Goal: Task Accomplishment & Management: Manage account settings

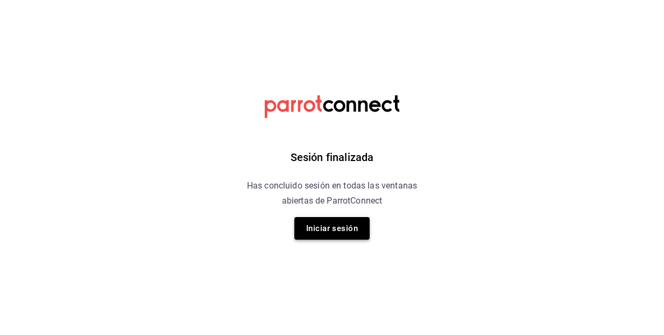
click at [328, 230] on button "Iniciar sesión" at bounding box center [331, 228] width 75 height 23
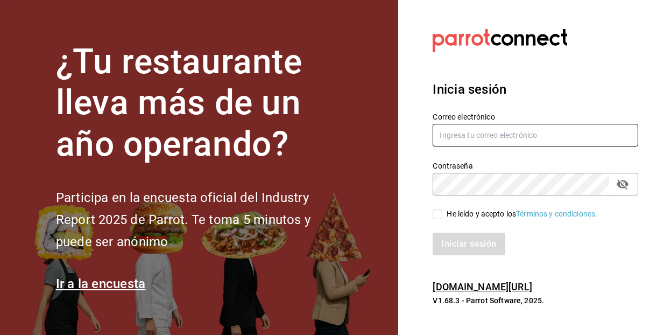
type input "emilianosilva2008@hotmail.com"
click at [625, 182] on icon "passwordField" at bounding box center [623, 184] width 12 height 10
click at [625, 182] on icon "passwordField" at bounding box center [623, 184] width 12 height 8
click at [438, 215] on input "He leído y acepto los Términos y condiciones." at bounding box center [438, 214] width 10 height 10
checkbox input "true"
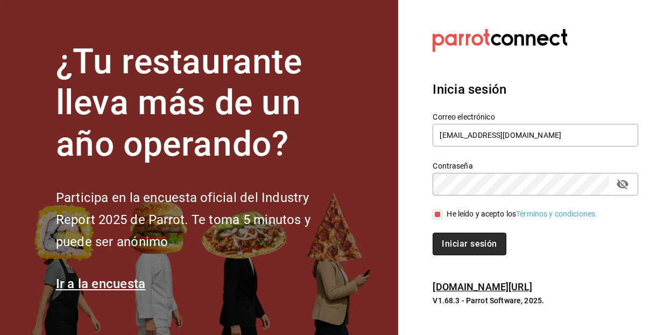
click at [463, 244] on button "Iniciar sesión" at bounding box center [469, 243] width 73 height 23
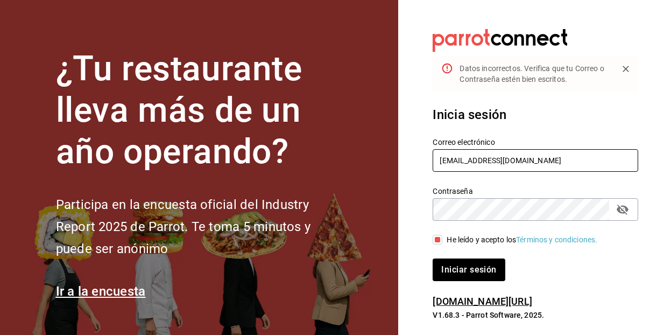
click at [575, 164] on input "emilianosilva2008@hotmail.com" at bounding box center [536, 160] width 206 height 23
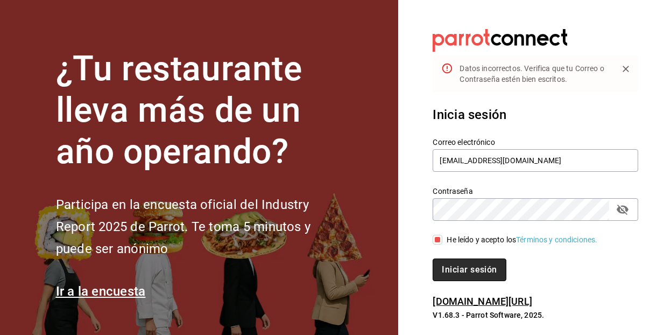
click at [469, 271] on button "Iniciar sesión" at bounding box center [469, 269] width 73 height 23
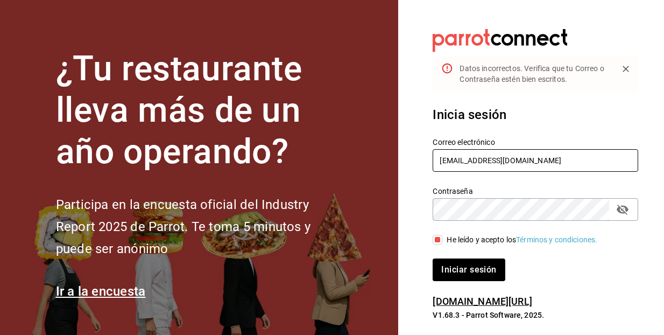
click at [562, 163] on input "emilianosilva2008@hotmail.com" at bounding box center [536, 160] width 206 height 23
type input "emilianosilva2008@gmail.com"
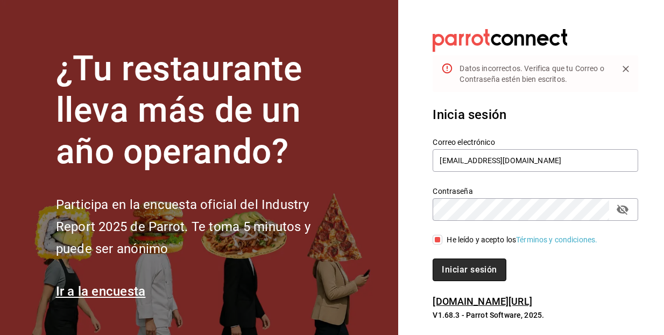
click at [482, 266] on button "Iniciar sesión" at bounding box center [469, 269] width 73 height 23
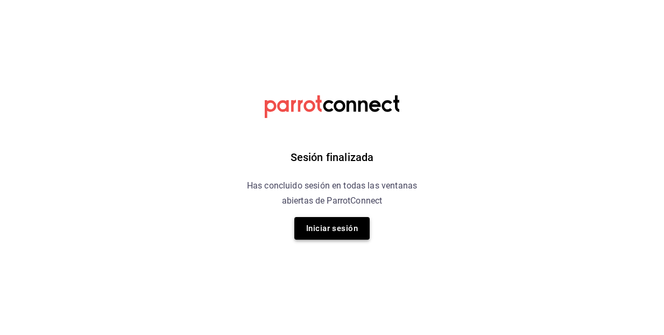
click at [334, 230] on button "Iniciar sesión" at bounding box center [331, 228] width 75 height 23
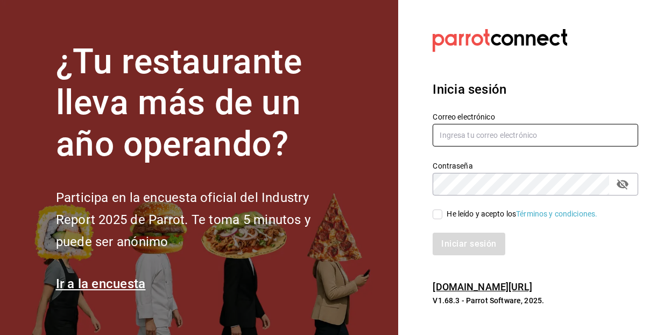
click at [539, 139] on input "text" at bounding box center [536, 135] width 206 height 23
click at [470, 133] on input "text" at bounding box center [536, 135] width 206 height 23
type input "[EMAIL_ADDRESS][DOMAIN_NAME]"
click at [438, 217] on input "He leído y acepto los Términos y condiciones." at bounding box center [438, 214] width 10 height 10
checkbox input "true"
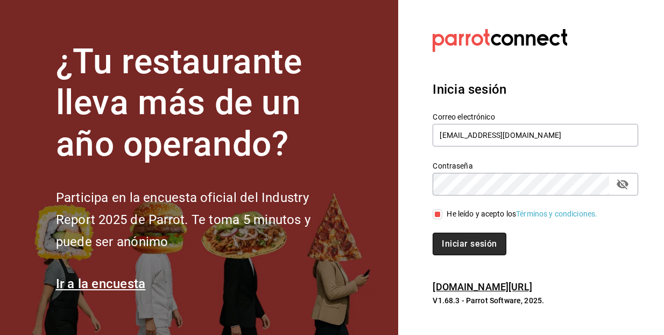
click at [468, 246] on button "Iniciar sesión" at bounding box center [469, 243] width 73 height 23
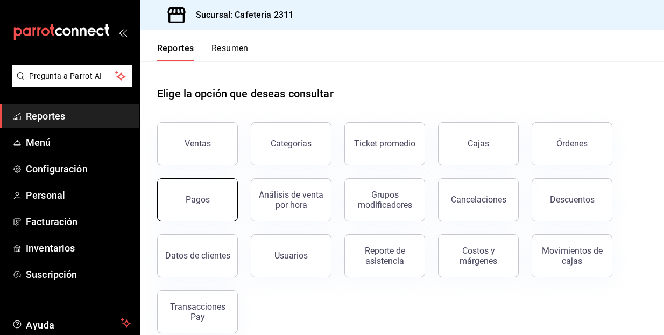
click at [192, 202] on div "Pagos" at bounding box center [198, 199] width 24 height 10
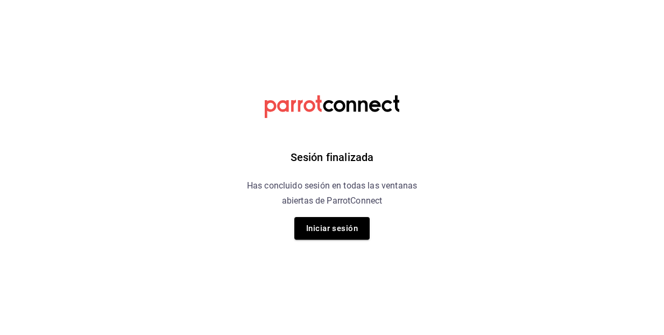
click at [331, 226] on button "Iniciar sesión" at bounding box center [331, 228] width 75 height 23
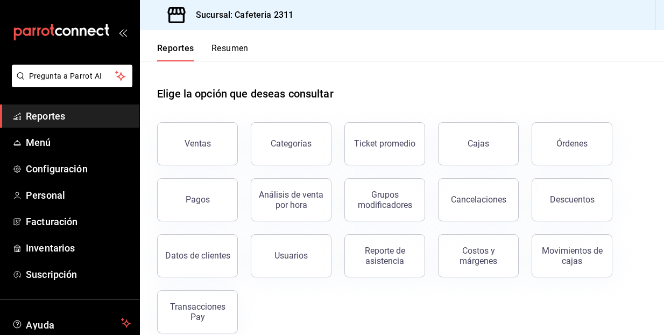
click at [88, 116] on span "Reportes" at bounding box center [78, 116] width 105 height 15
click at [195, 192] on button "Pagos" at bounding box center [197, 199] width 81 height 43
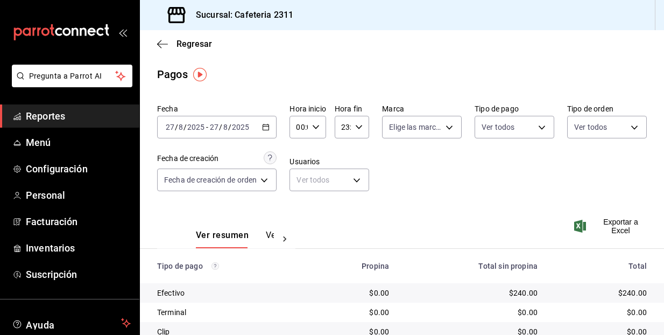
click at [269, 126] on \(Stroke\) "button" at bounding box center [266, 126] width 6 height 1
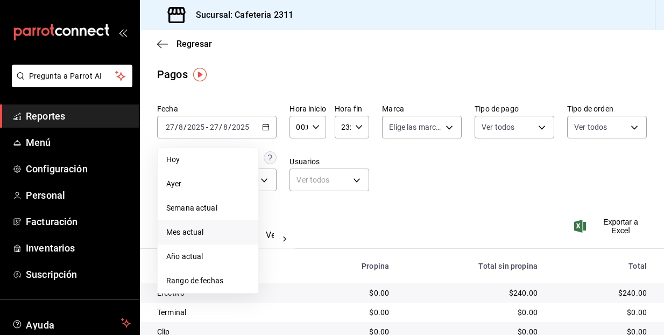
click at [206, 232] on span "Mes actual" at bounding box center [207, 232] width 83 height 11
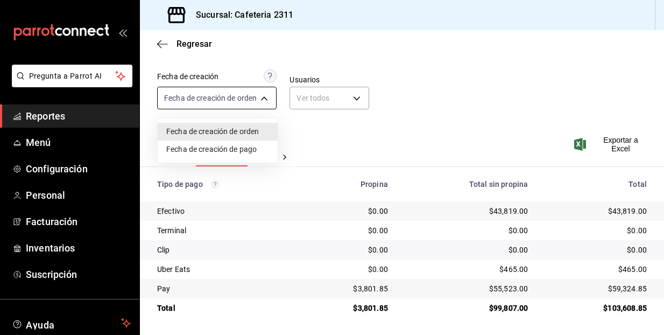
click at [267, 99] on body "Pregunta a Parrot AI Reportes Menú Configuración Personal Facturación Inventari…" at bounding box center [332, 167] width 664 height 335
click at [359, 98] on div at bounding box center [332, 167] width 664 height 335
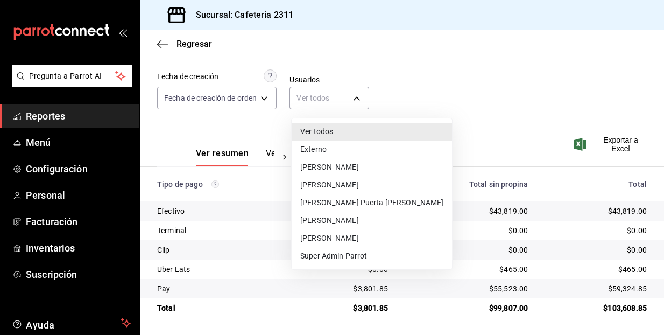
click at [359, 98] on body "Pregunta a Parrot AI Reportes Menú Configuración Personal Facturación Inventari…" at bounding box center [332, 167] width 664 height 335
click at [398, 88] on div at bounding box center [332, 167] width 664 height 335
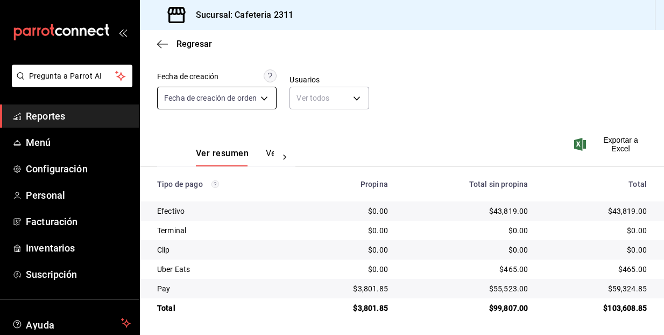
click at [264, 97] on body "Pregunta a Parrot AI Reportes Menú Configuración Personal Facturación Inventari…" at bounding box center [332, 167] width 664 height 335
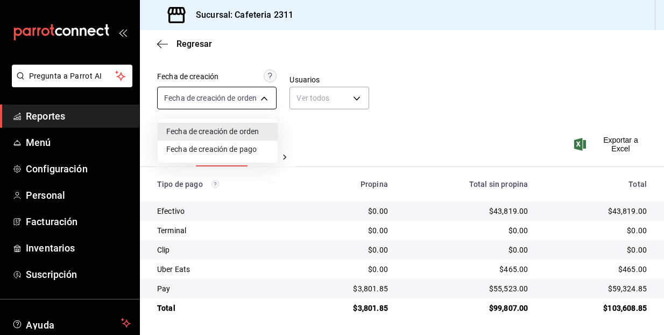
click at [264, 97] on div at bounding box center [332, 167] width 664 height 335
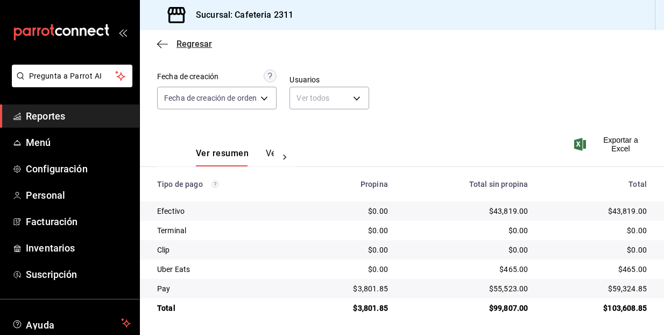
click at [159, 45] on icon "button" at bounding box center [162, 44] width 11 height 10
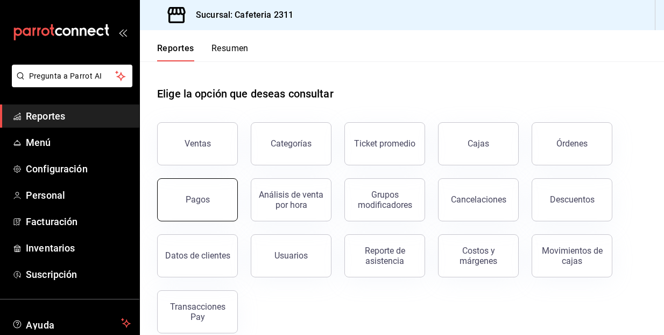
click at [204, 196] on div "Pagos" at bounding box center [198, 199] width 24 height 10
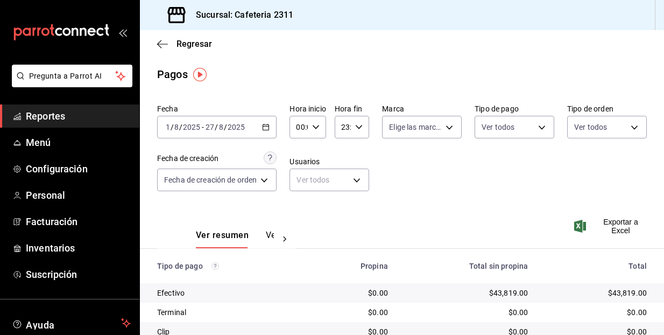
click at [269, 128] on icon "button" at bounding box center [266, 127] width 8 height 8
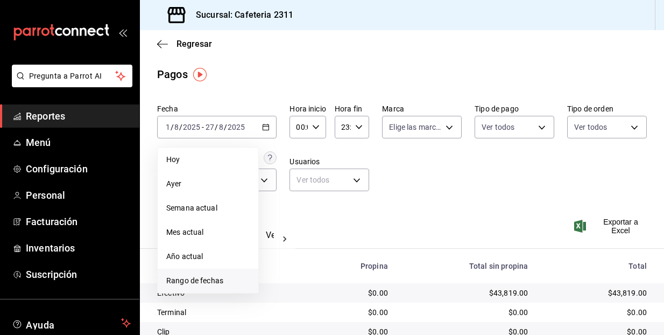
click at [229, 279] on span "Rango de fechas" at bounding box center [207, 280] width 83 height 11
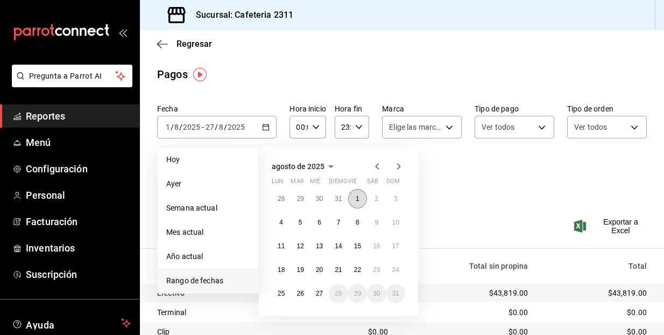
click at [357, 199] on abbr "1" at bounding box center [358, 199] width 4 height 8
